Goal: Transaction & Acquisition: Purchase product/service

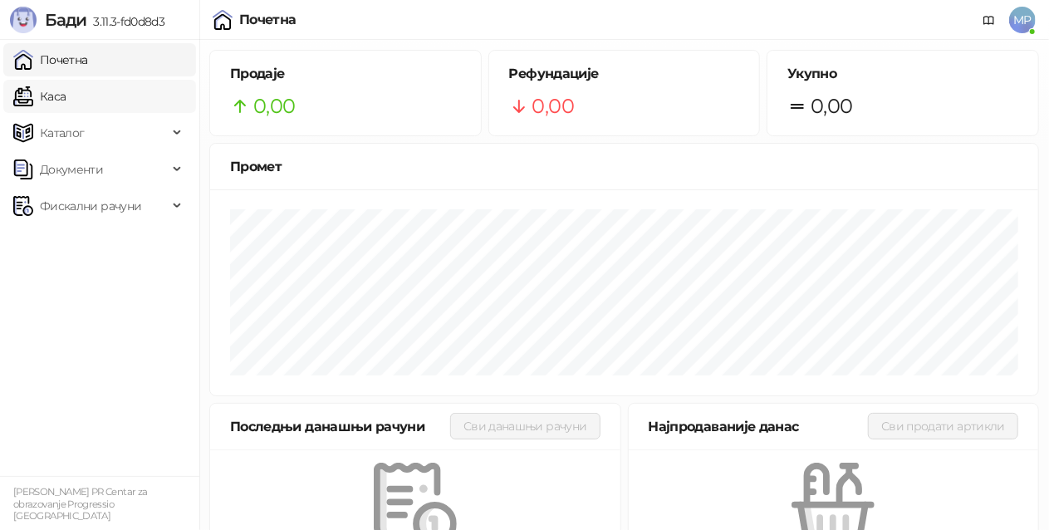
click at [66, 88] on link "Каса" at bounding box center [39, 96] width 52 height 33
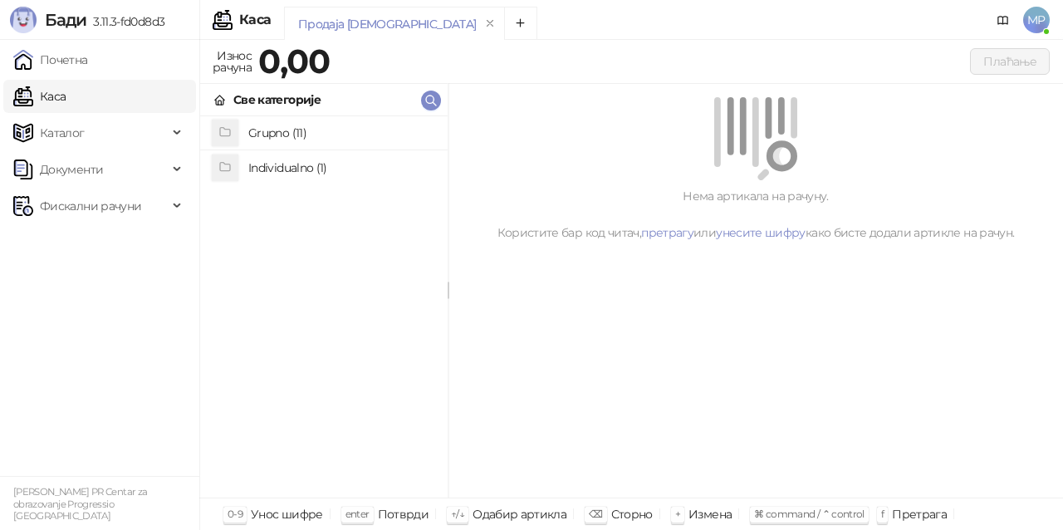
click at [321, 169] on h4 "Individualno (1)" at bounding box center [341, 168] width 186 height 27
click at [311, 121] on h4 "IPRU" at bounding box center [341, 133] width 186 height 27
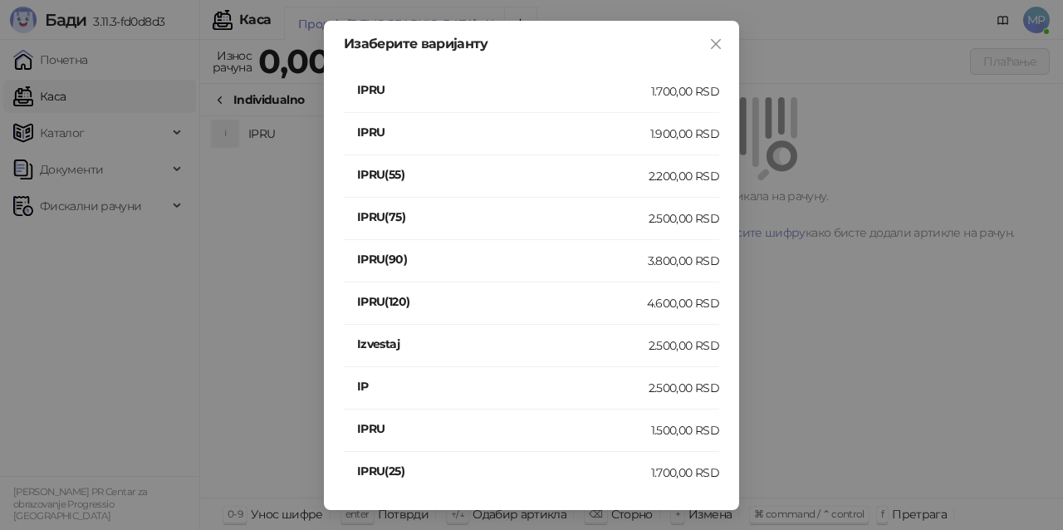
click at [687, 387] on div "2.500,00 RSD" at bounding box center [684, 388] width 71 height 18
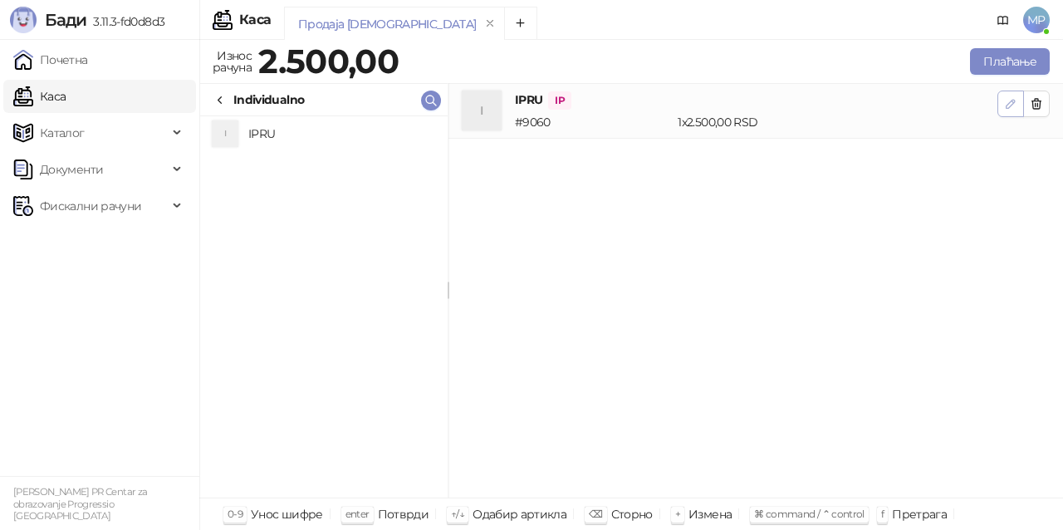
click at [1011, 98] on icon "button" at bounding box center [1010, 103] width 13 height 13
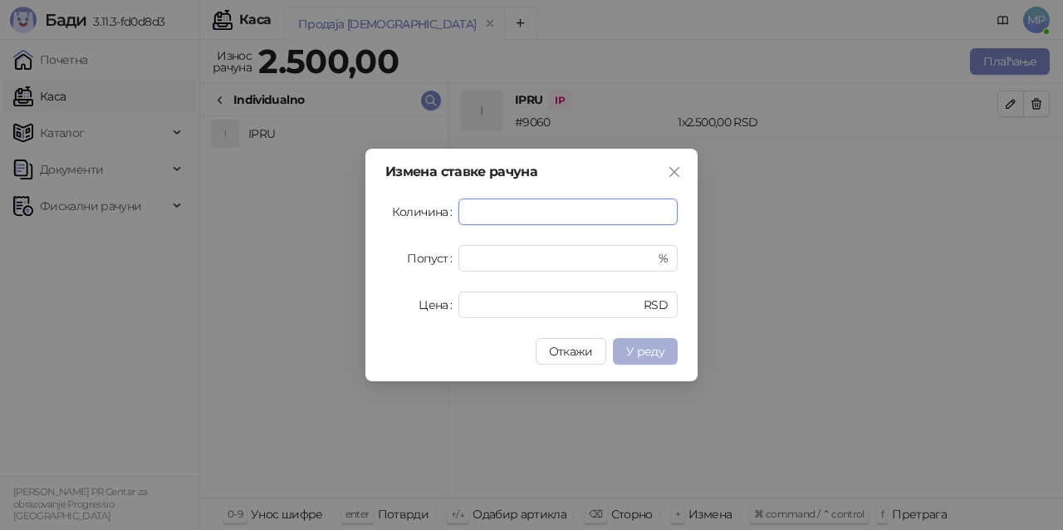
type input "*"
click at [645, 348] on span "У реду" at bounding box center [645, 351] width 38 height 15
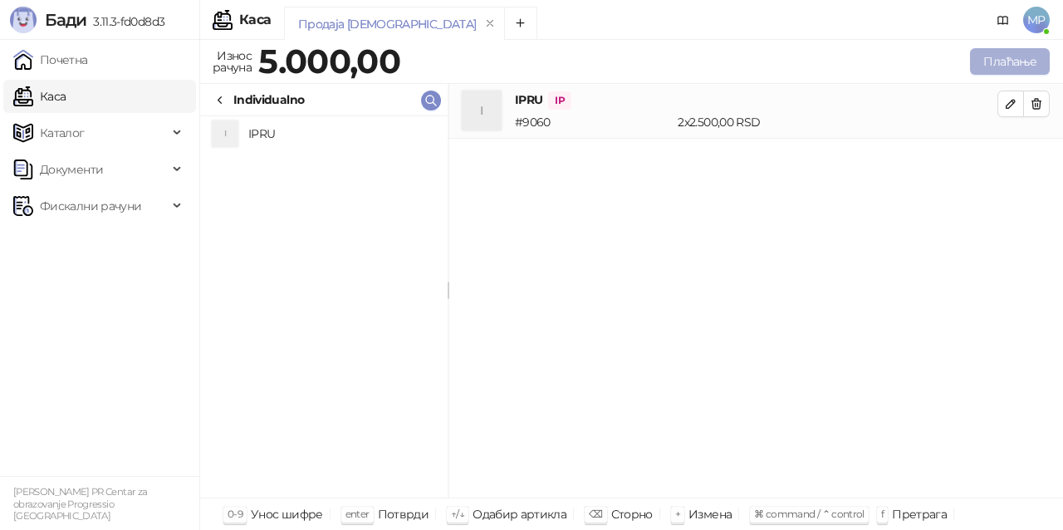
click at [1011, 63] on button "Плаћање" at bounding box center [1010, 61] width 80 height 27
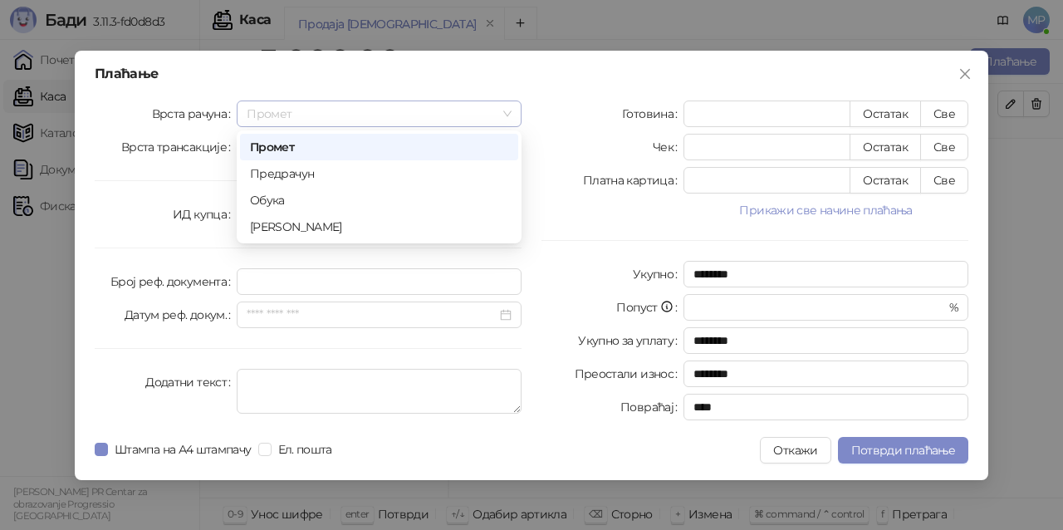
click at [407, 116] on span "Промет" at bounding box center [379, 113] width 265 height 25
click at [366, 231] on div "[PERSON_NAME]" at bounding box center [379, 227] width 258 height 18
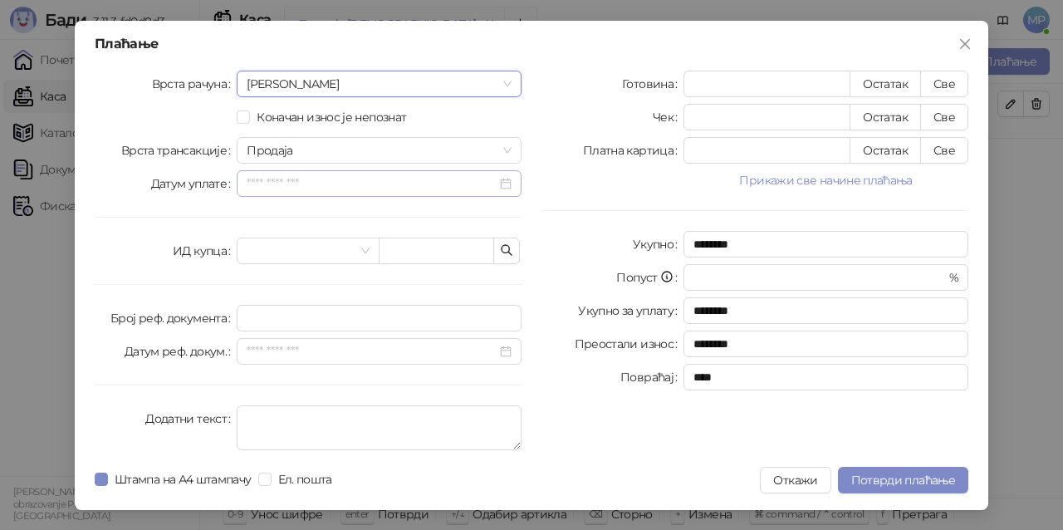
click at [508, 181] on div at bounding box center [379, 183] width 265 height 18
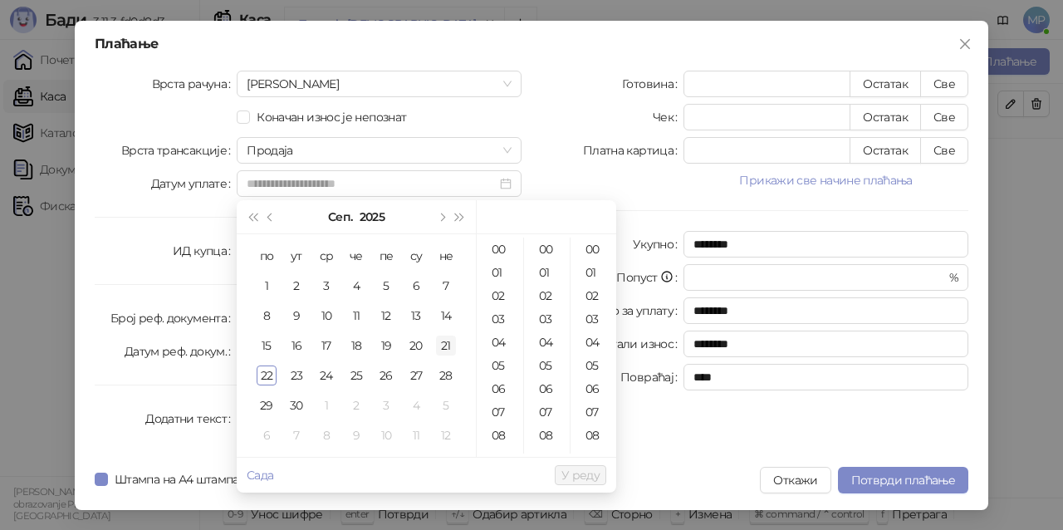
click at [445, 341] on div "21" at bounding box center [446, 346] width 20 height 20
click at [499, 433] on div "08" at bounding box center [500, 435] width 40 height 23
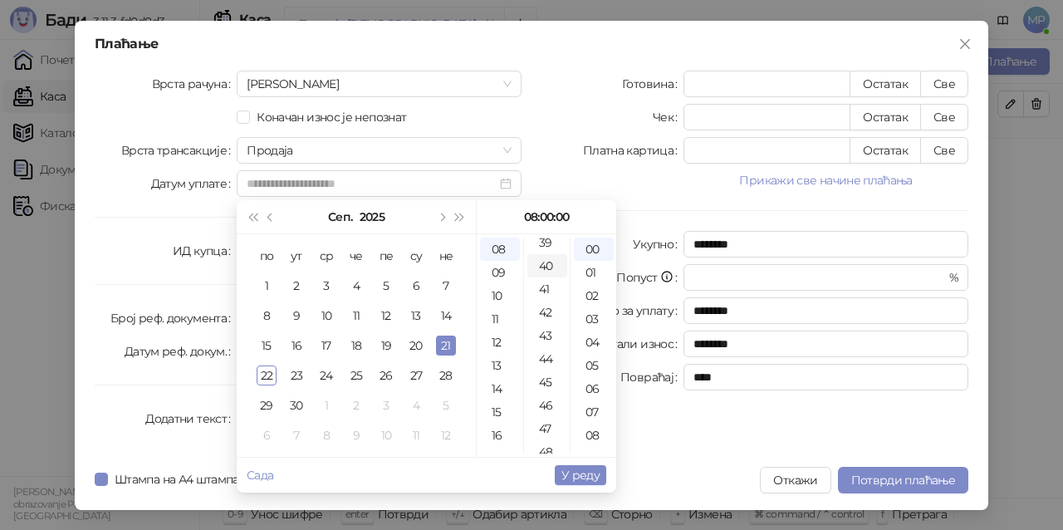
click at [546, 262] on div "40" at bounding box center [548, 265] width 40 height 23
type input "**********"
click at [595, 479] on span "У реду" at bounding box center [581, 475] width 38 height 15
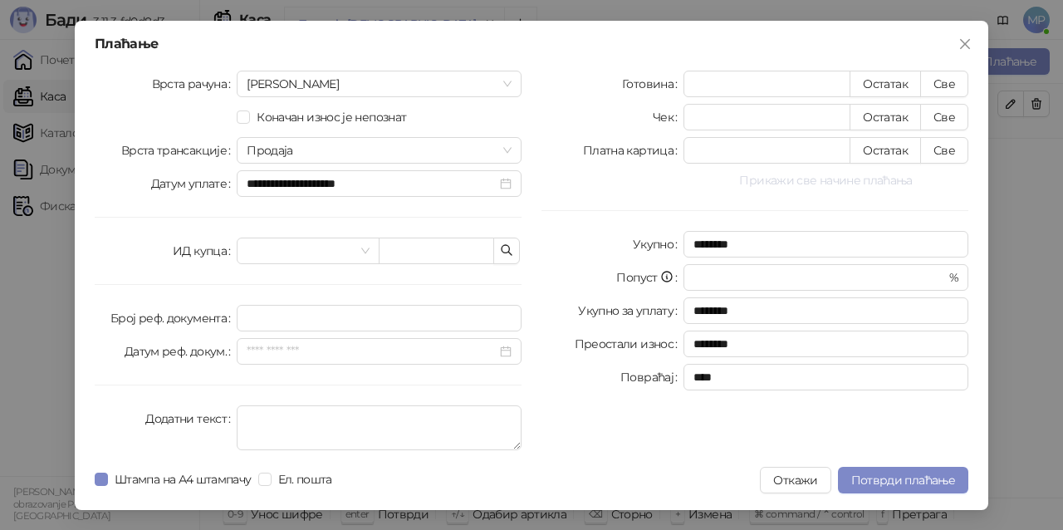
click at [900, 177] on button "Прикажи све начине плаћања" at bounding box center [826, 180] width 285 height 20
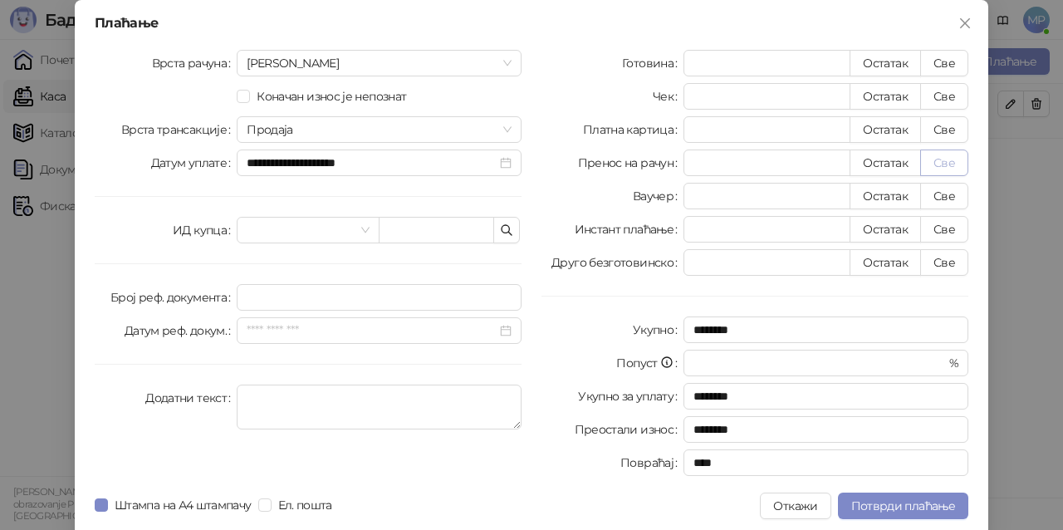
click at [947, 161] on button "Све" at bounding box center [944, 163] width 48 height 27
type input "****"
click at [910, 504] on span "Потврди плаћање" at bounding box center [904, 505] width 104 height 15
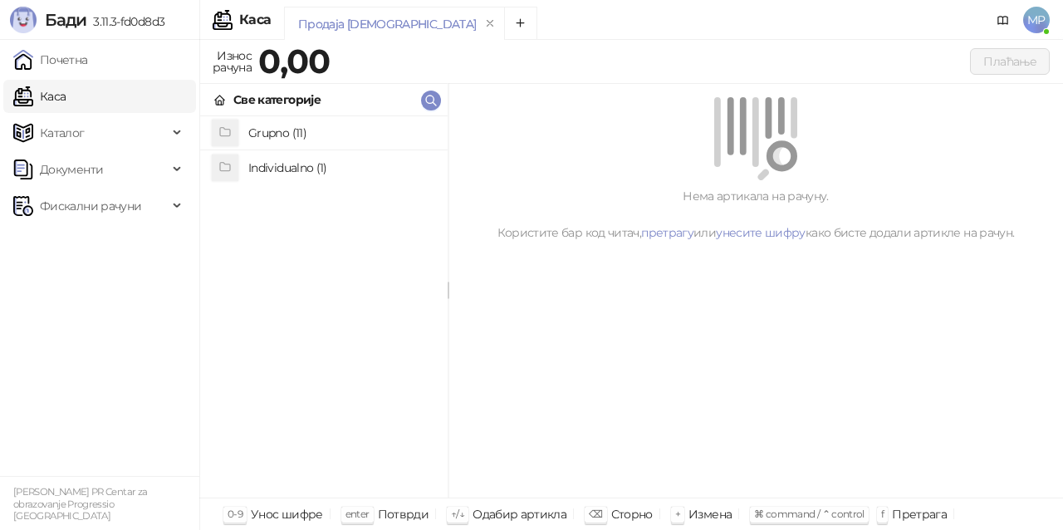
click at [416, 178] on h4 "Individualno (1)" at bounding box center [341, 168] width 186 height 27
click at [409, 136] on h4 "IPRU" at bounding box center [341, 133] width 186 height 27
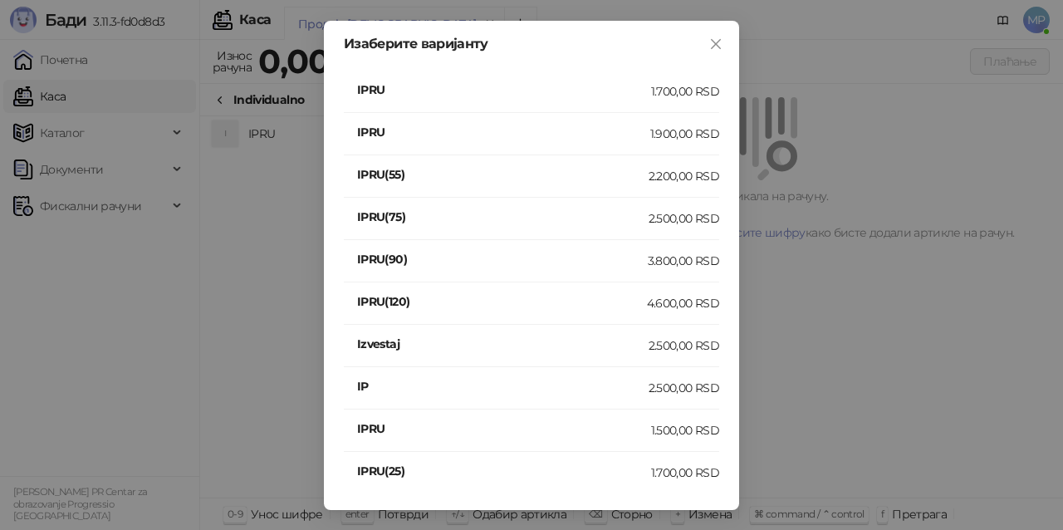
click at [670, 384] on div "2.500,00 RSD" at bounding box center [684, 388] width 71 height 18
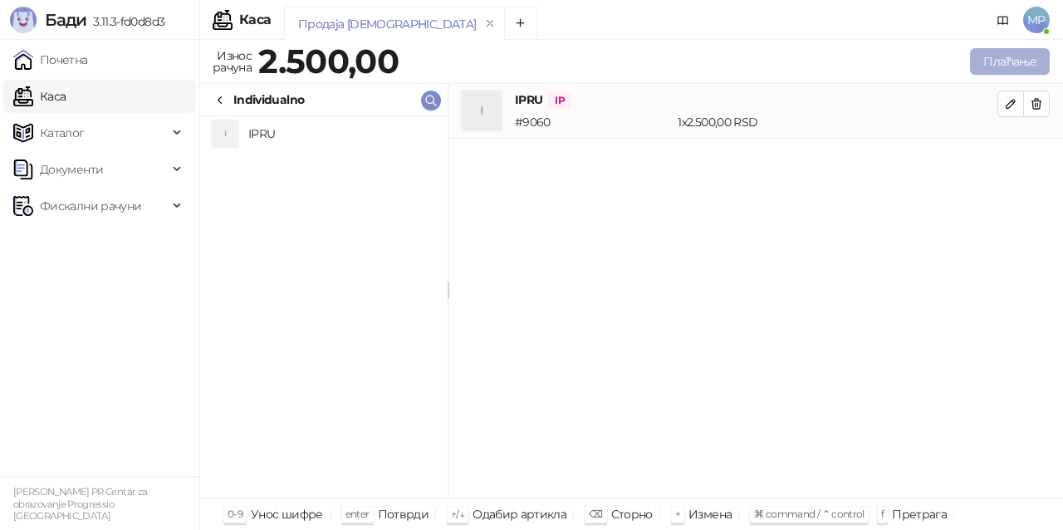
click at [1013, 63] on button "Плаћање" at bounding box center [1010, 61] width 80 height 27
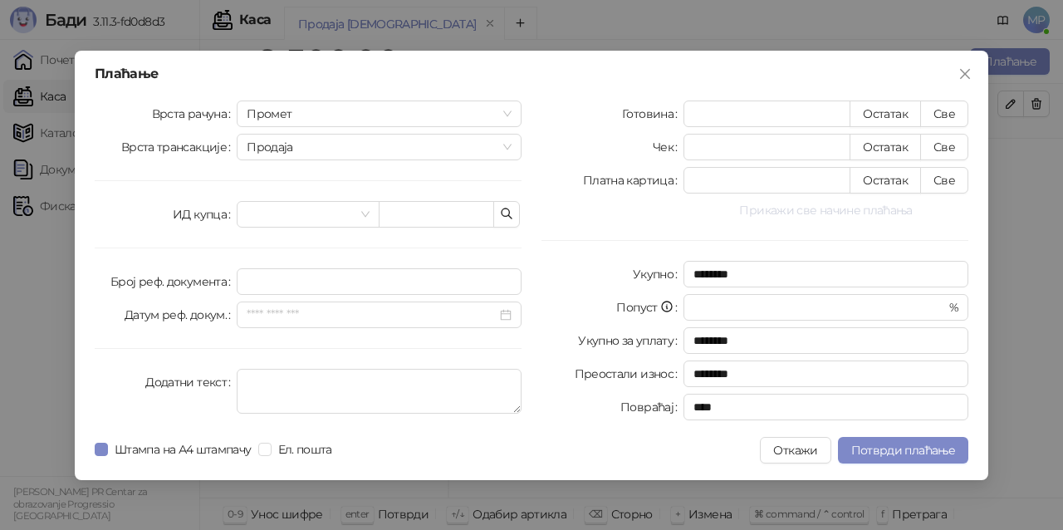
click at [881, 209] on button "Прикажи све начине плаћања" at bounding box center [826, 210] width 285 height 20
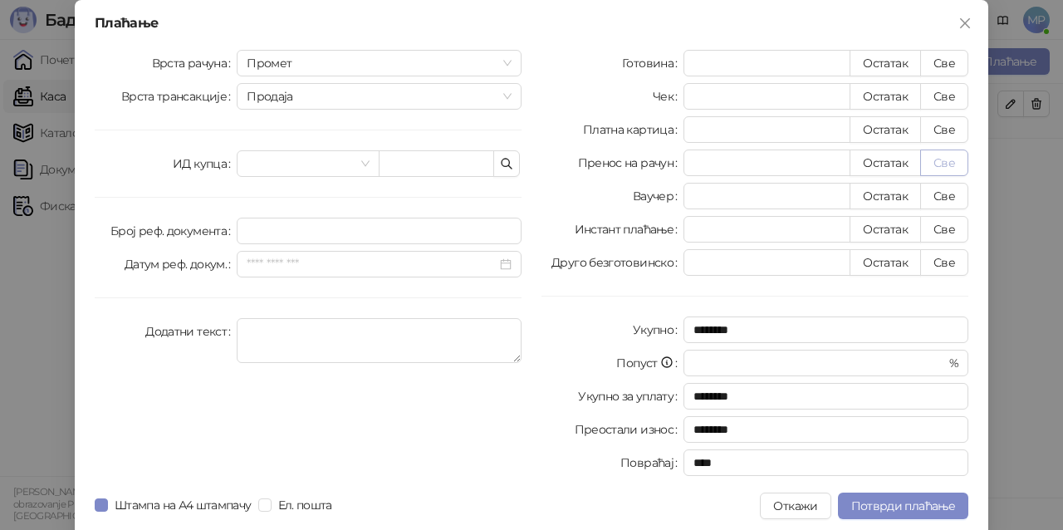
click at [947, 163] on button "Све" at bounding box center [944, 163] width 48 height 27
type input "****"
click at [904, 508] on span "Потврди плаћање" at bounding box center [904, 505] width 104 height 15
